Goal: Information Seeking & Learning: Learn about a topic

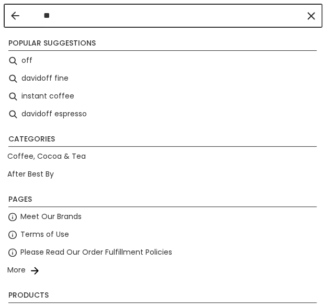
type input "*"
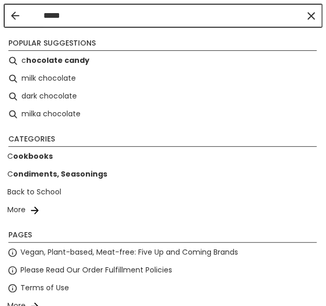
type input "******"
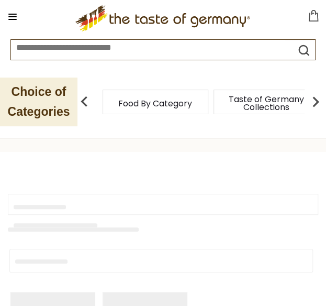
type input "******"
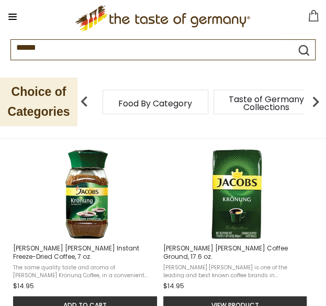
scroll to position [295, 0]
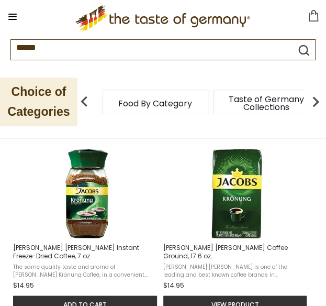
click at [246, 246] on span "[PERSON_NAME] [PERSON_NAME] Coffee Ground, 17.6 oz." at bounding box center [235, 251] width 145 height 17
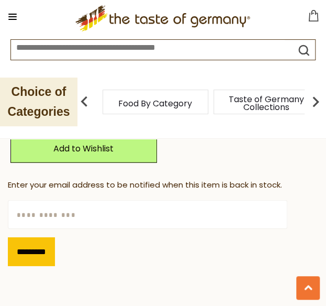
scroll to position [656, 0]
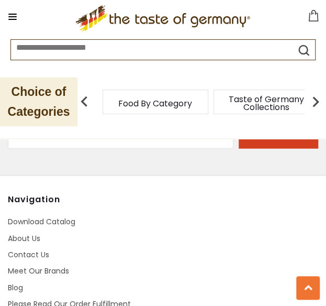
type input "******"
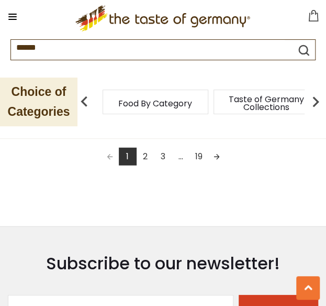
scroll to position [1546, 0]
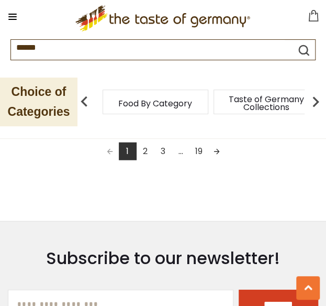
click at [149, 146] on link "2" at bounding box center [146, 151] width 18 height 18
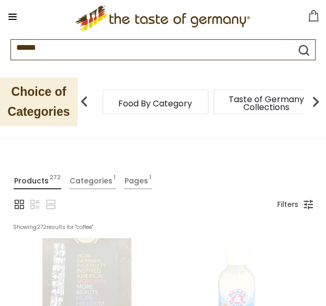
scroll to position [0, 0]
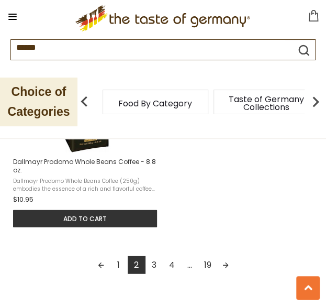
scroll to position [1441, 0]
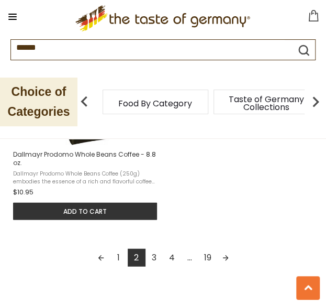
click at [151, 251] on link "3" at bounding box center [154, 257] width 18 height 18
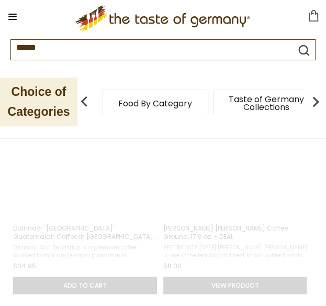
scroll to position [0, 0]
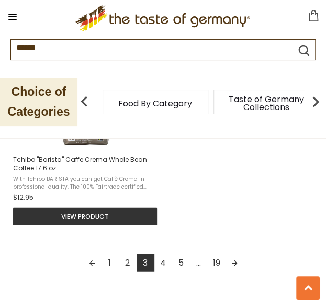
scroll to position [1438, 0]
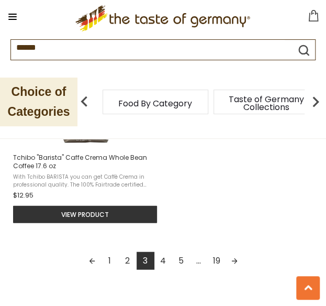
click at [169, 251] on link "4" at bounding box center [163, 260] width 18 height 18
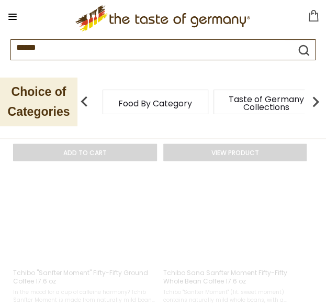
scroll to position [0, 0]
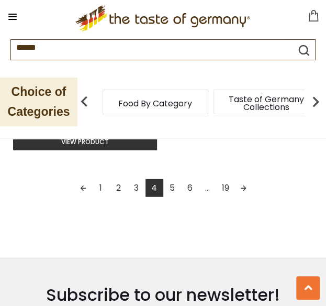
scroll to position [1517, 0]
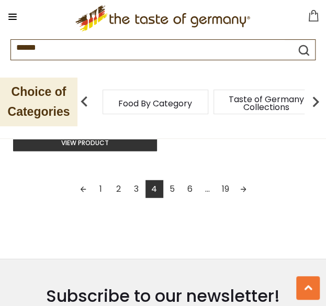
click at [171, 180] on link "5" at bounding box center [172, 189] width 18 height 18
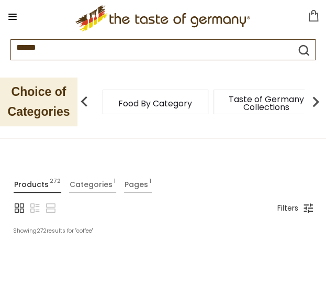
scroll to position [0, 0]
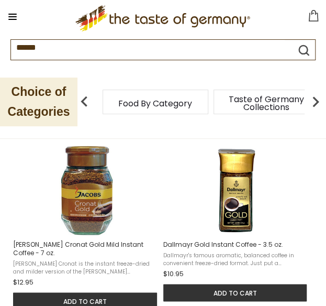
scroll to position [289, 0]
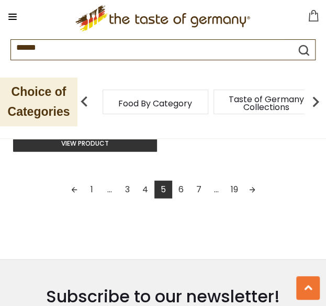
click at [178, 180] on link "6" at bounding box center [181, 189] width 18 height 18
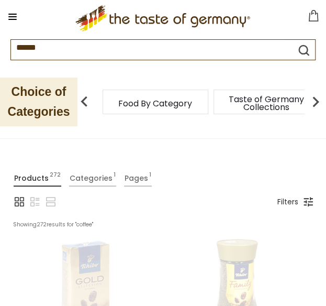
scroll to position [0, 0]
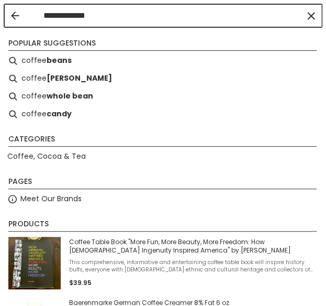
type input "**********"
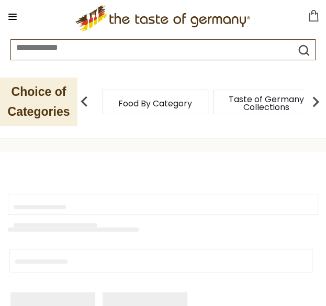
type input "**********"
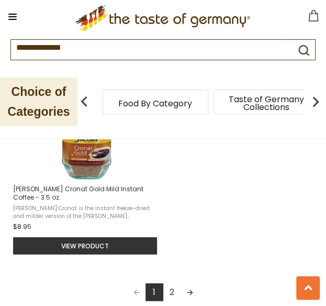
scroll to position [1454, 0]
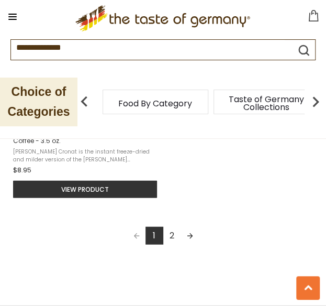
click at [171, 226] on link "2" at bounding box center [172, 235] width 18 height 18
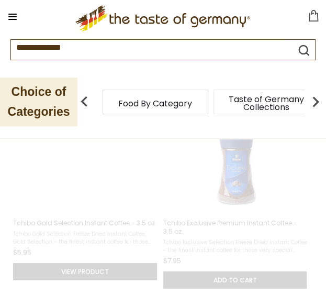
scroll to position [0, 0]
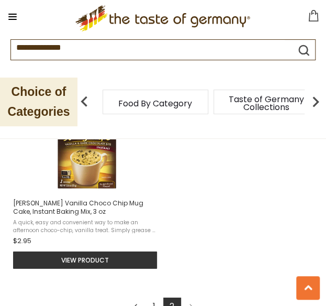
scroll to position [693, 0]
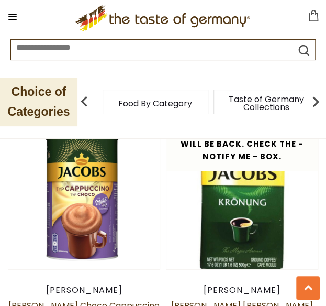
scroll to position [1272, 0]
